Goal: Contribute content: Contribute content

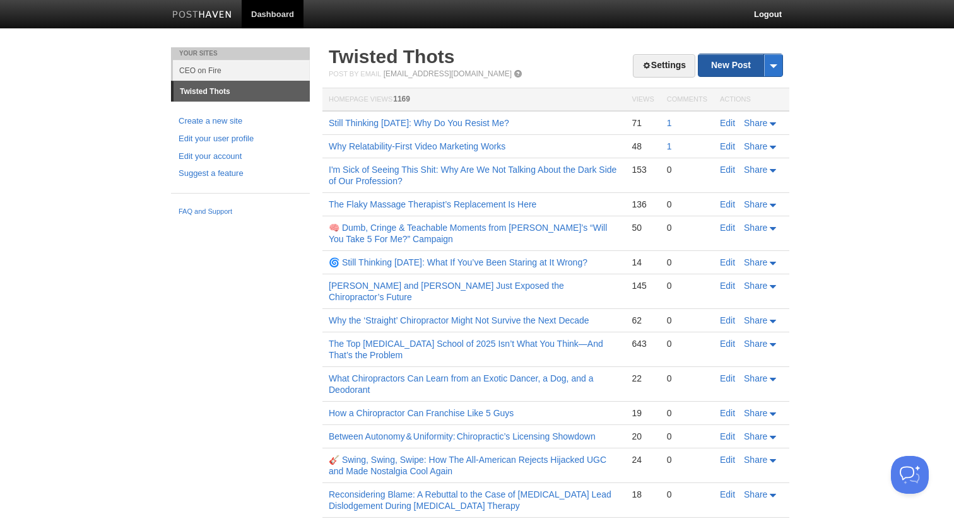
click at [712, 60] on link "New Post" at bounding box center [740, 65] width 84 height 22
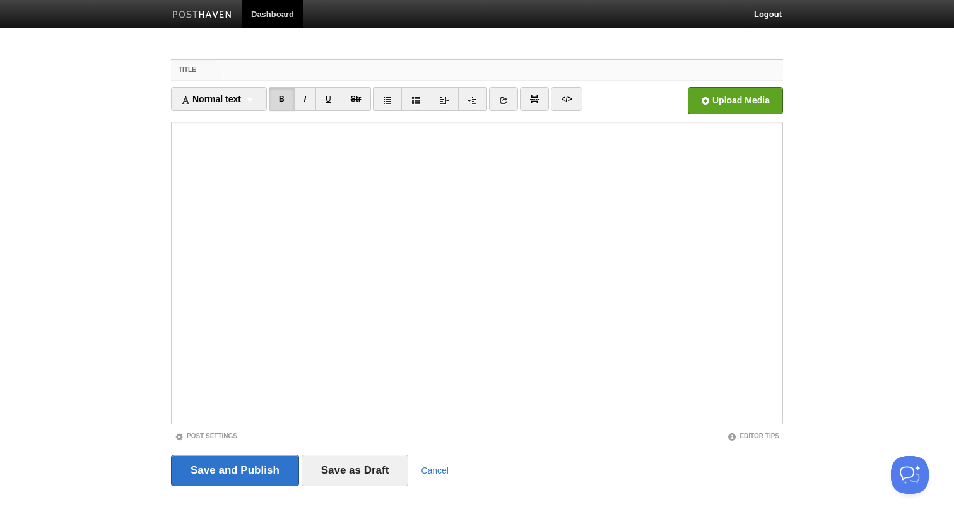
click at [385, 72] on input "Title" at bounding box center [502, 70] width 561 height 20
paste input "The Relentless Grace of [PERSON_NAME]: Why Every Chiropractor Needs a Mogul Vis…"
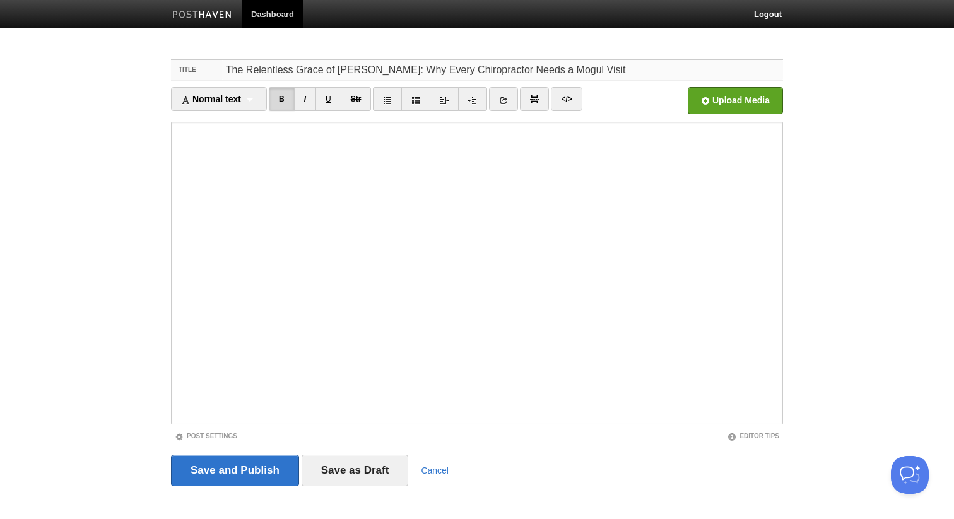
type input "The Relentless Grace of [PERSON_NAME]: Why Every Chiropractor Needs a Mogul Vis…"
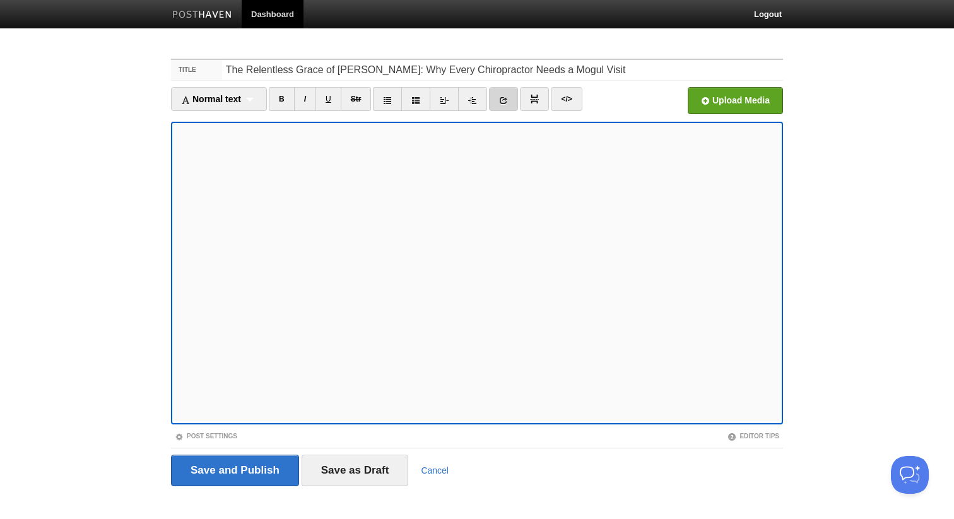
click at [514, 101] on link at bounding box center [503, 99] width 29 height 24
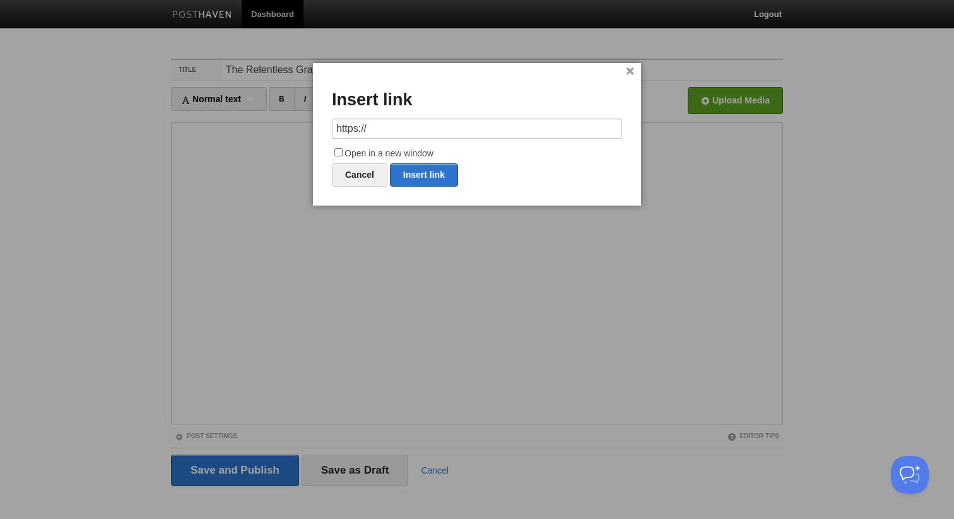
click at [422, 129] on input "https://" at bounding box center [477, 129] width 290 height 20
click at [422, 167] on link "Insert link" at bounding box center [424, 174] width 68 height 23
type input "https://"
